Goal: Information Seeking & Learning: Get advice/opinions

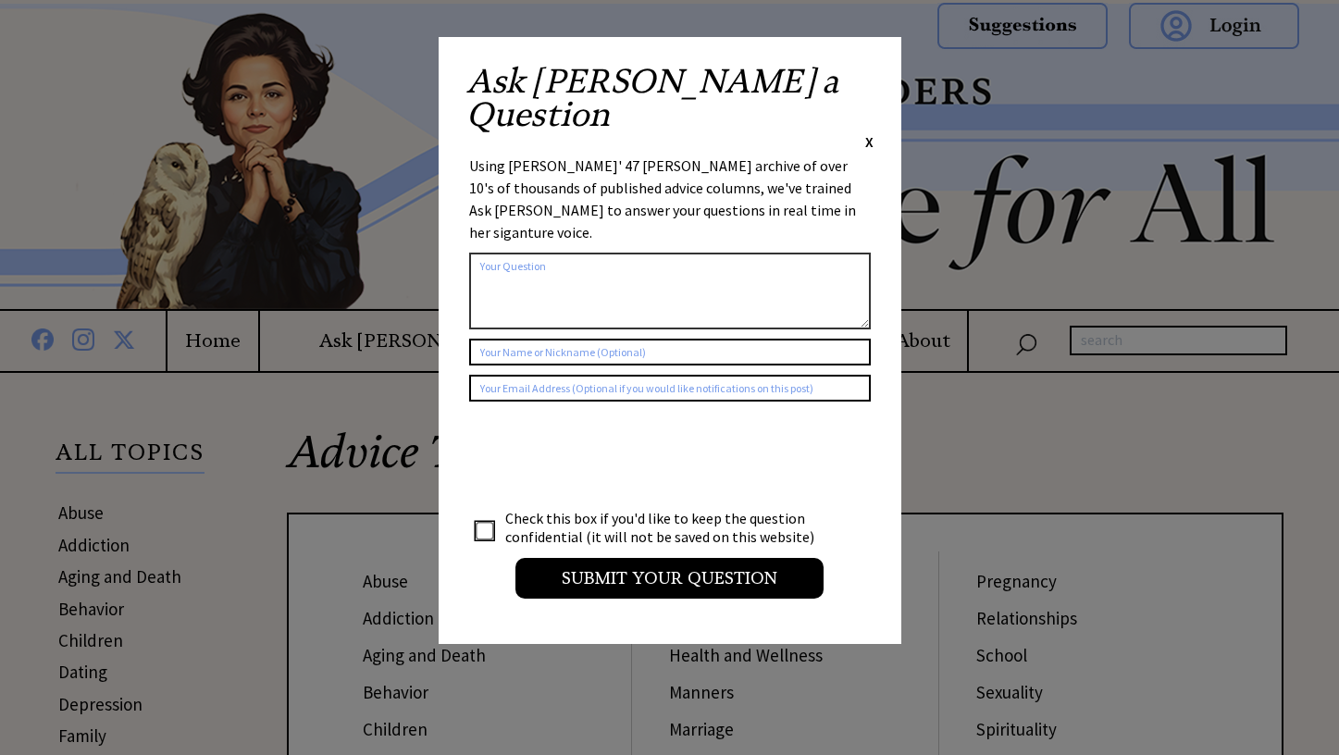
drag, startPoint x: 870, startPoint y: 68, endPoint x: 868, endPoint y: 81, distance: 13.1
click at [869, 132] on span "X" at bounding box center [869, 141] width 8 height 19
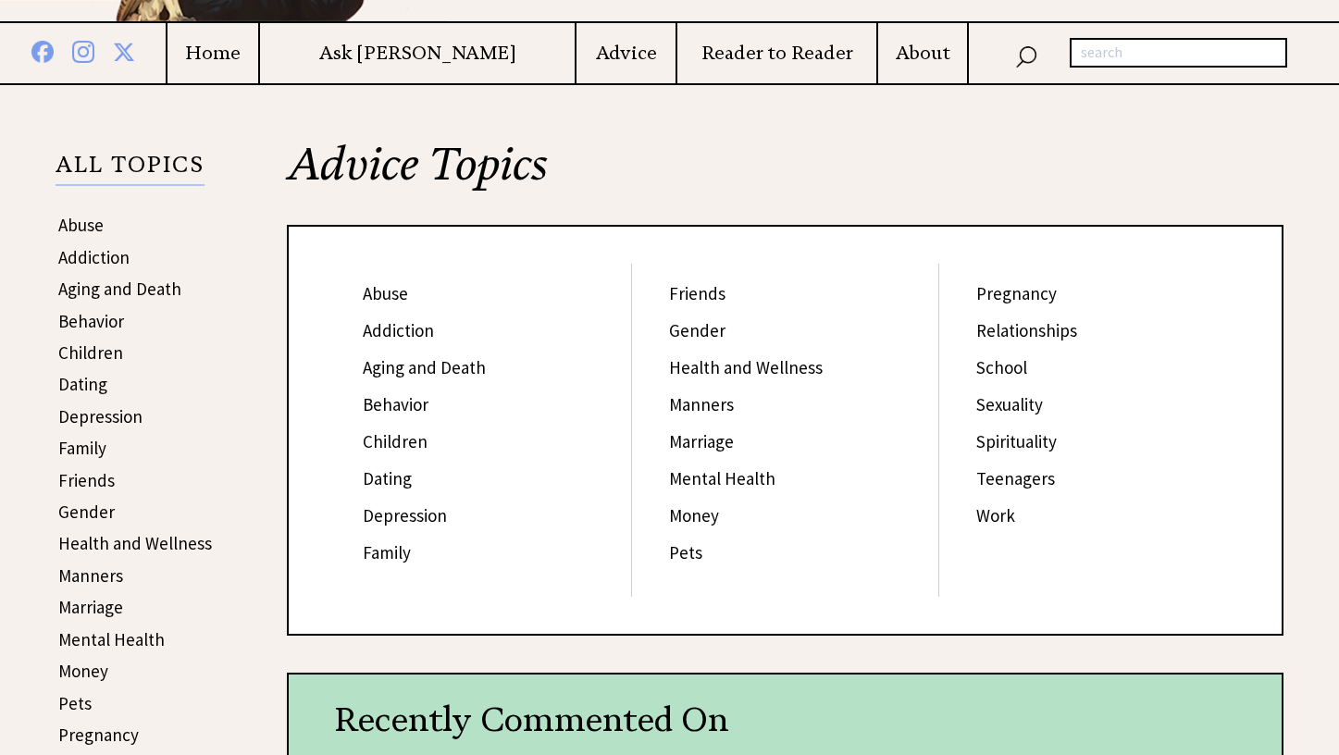
scroll to position [301, 0]
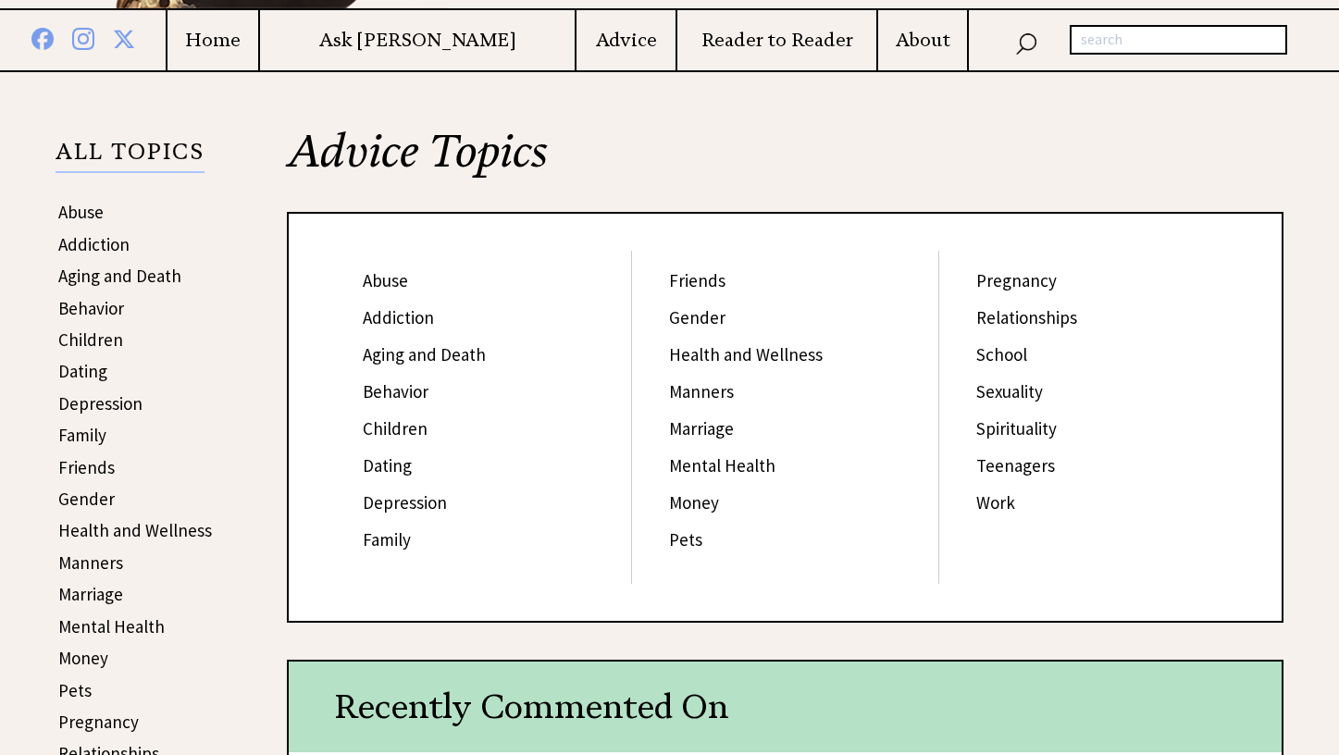
click at [398, 275] on link "Abuse" at bounding box center [385, 280] width 45 height 22
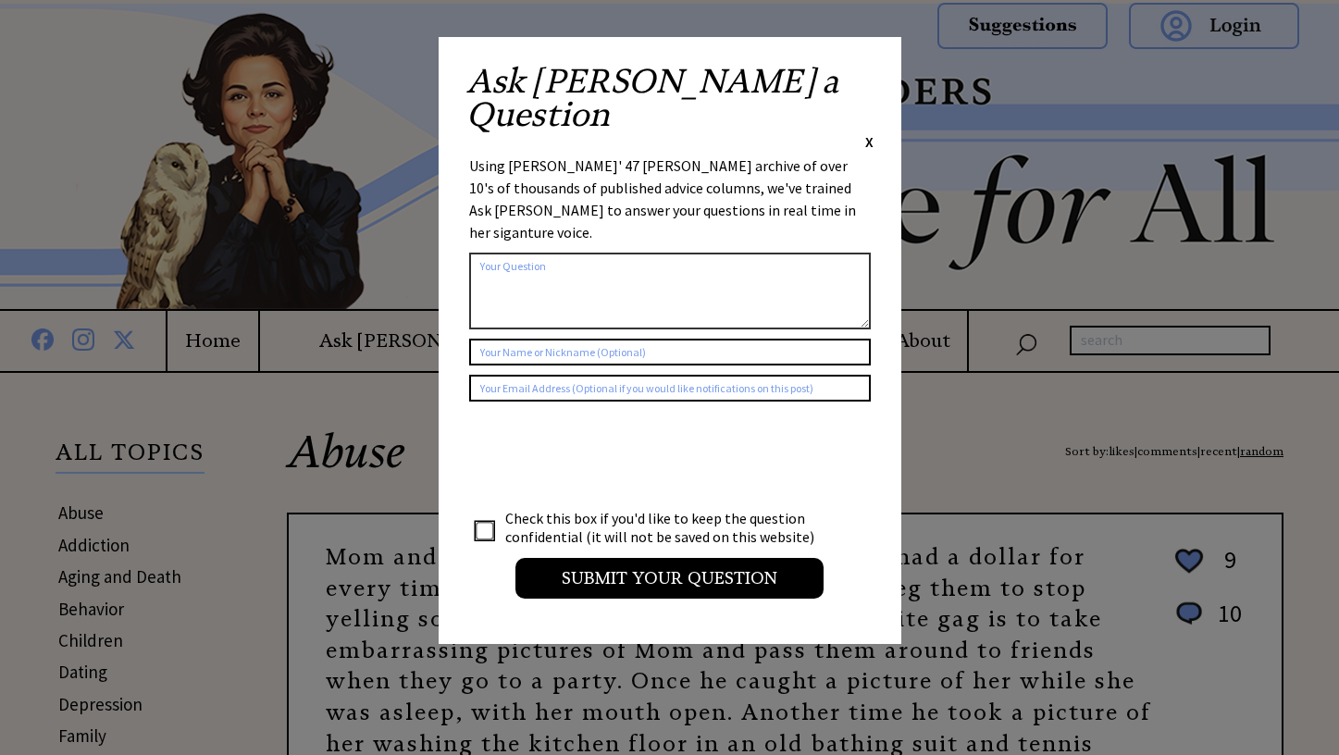
click at [868, 132] on span "X" at bounding box center [869, 141] width 8 height 19
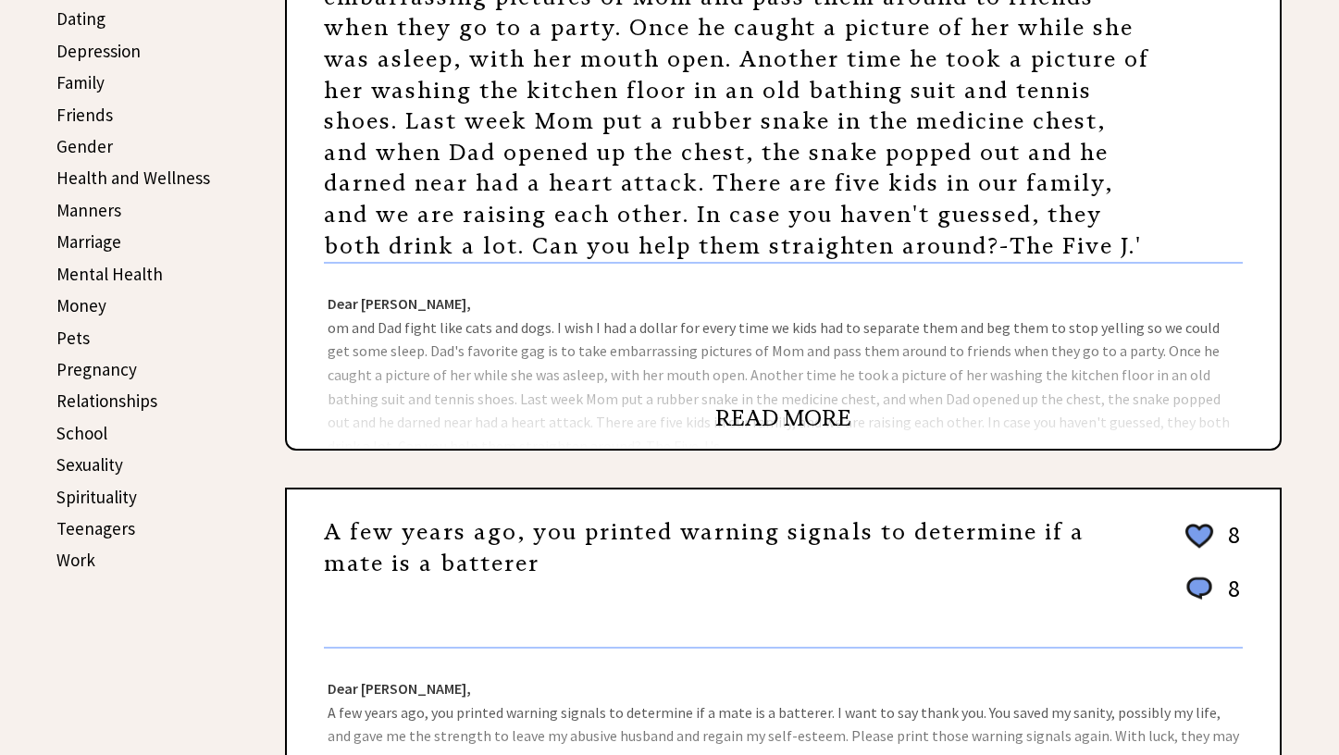
scroll to position [653, 1]
click at [1261, 274] on div "Dear [PERSON_NAME], om and Dad fight like cats and dogs. I wish I had a dollar …" at bounding box center [784, 356] width 993 height 185
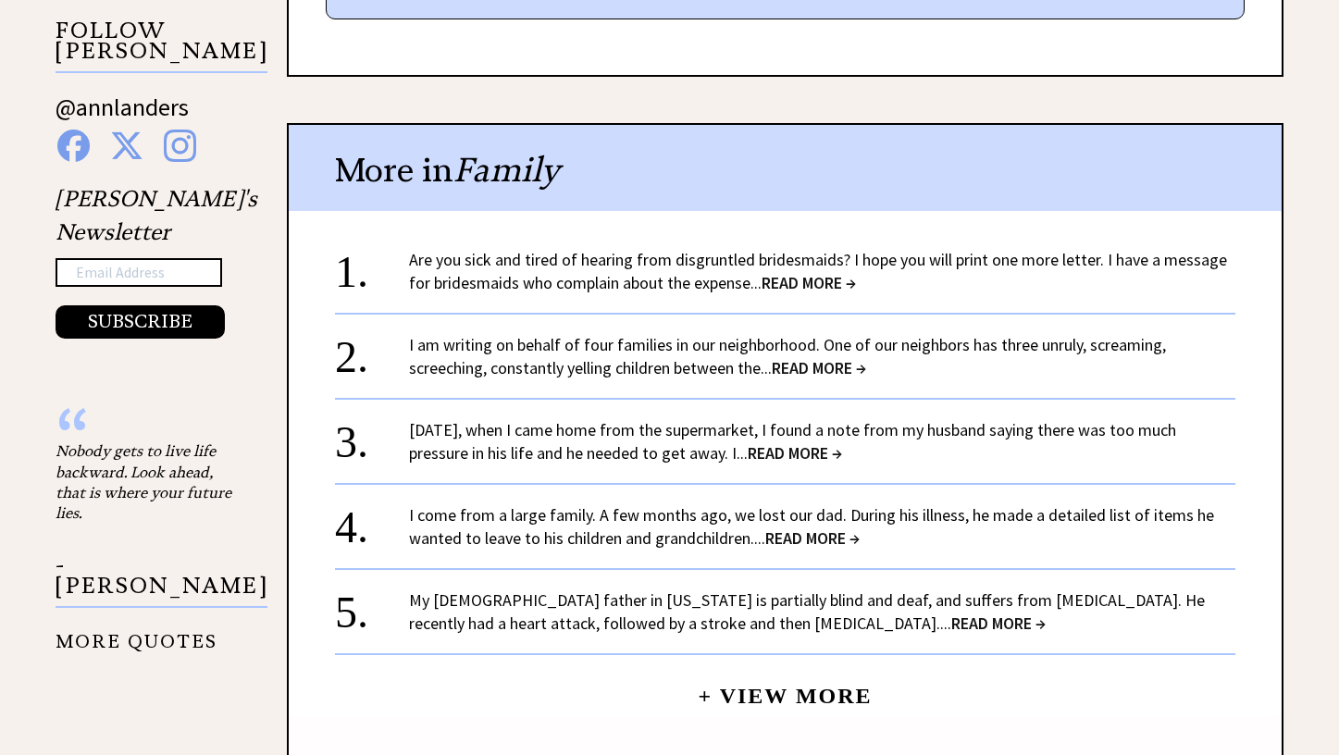
scroll to position [1906, 0]
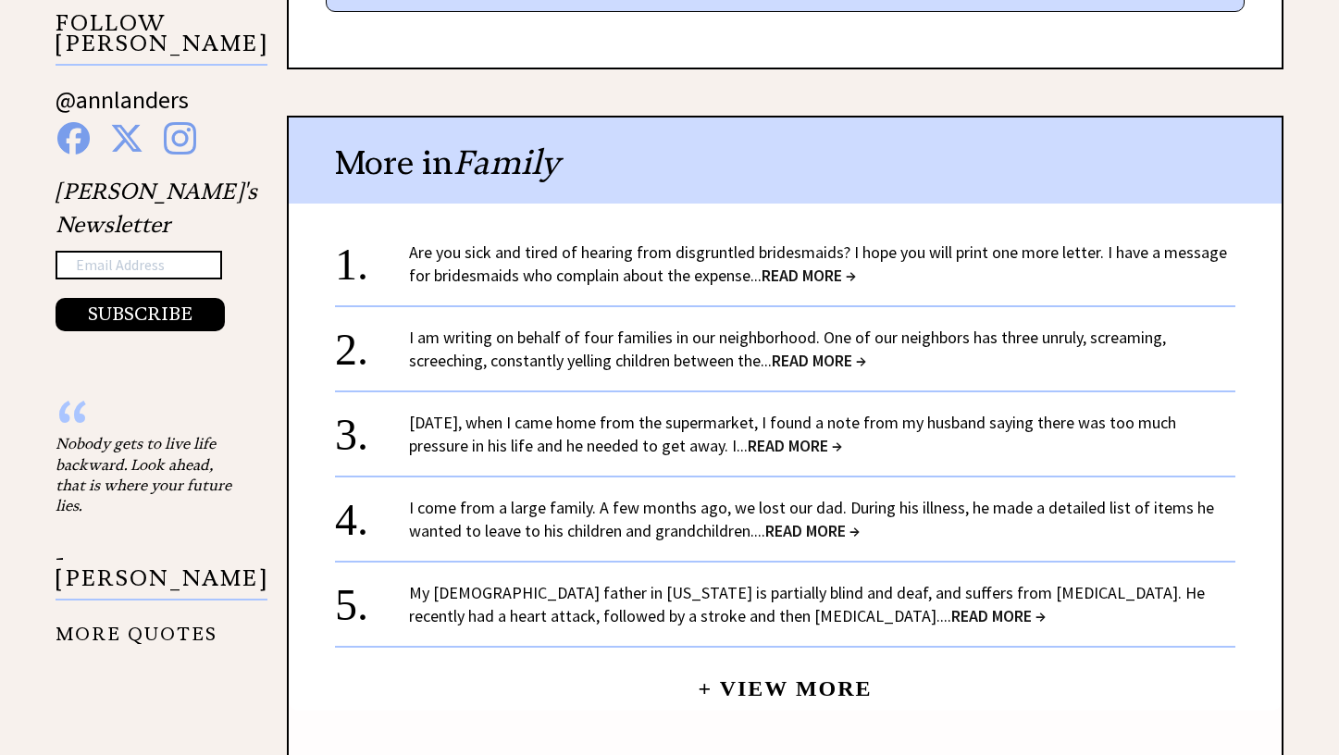
click at [829, 350] on span "READ MORE →" at bounding box center [819, 360] width 94 height 21
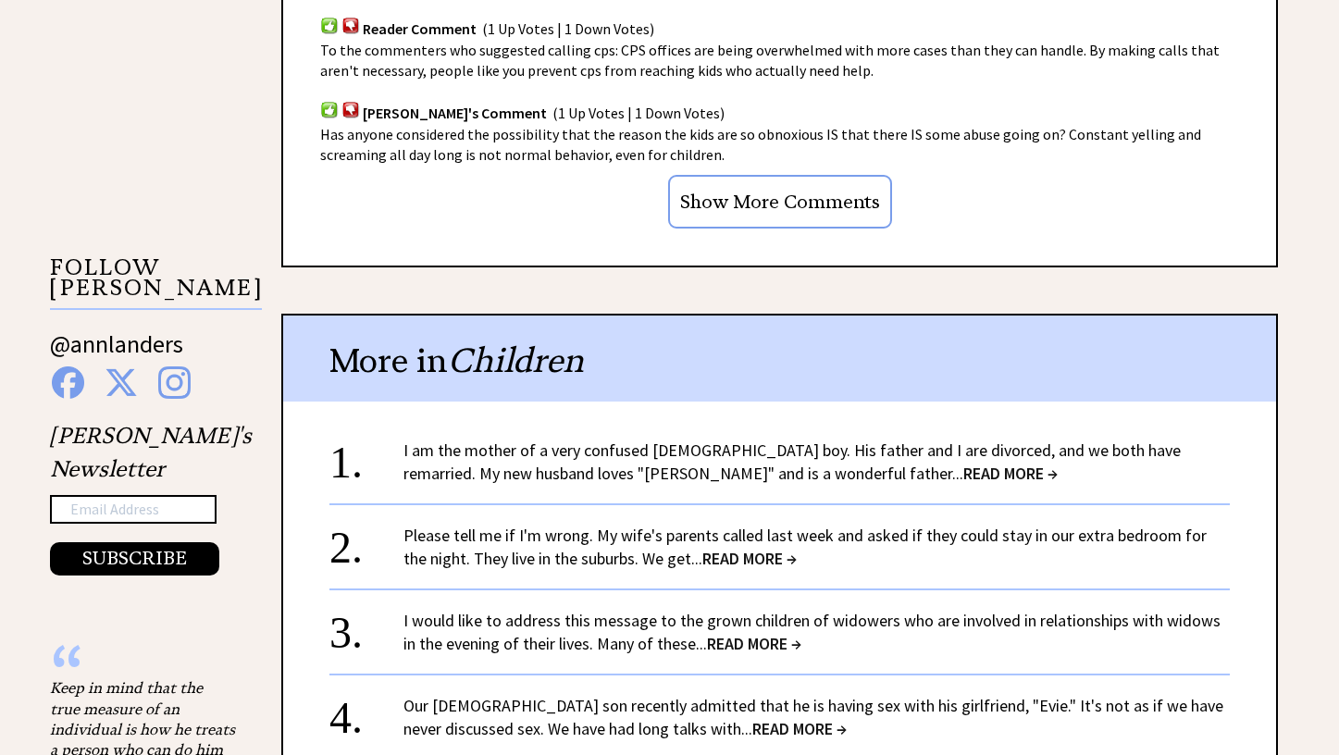
scroll to position [1671, 6]
